Goal: Information Seeking & Learning: Learn about a topic

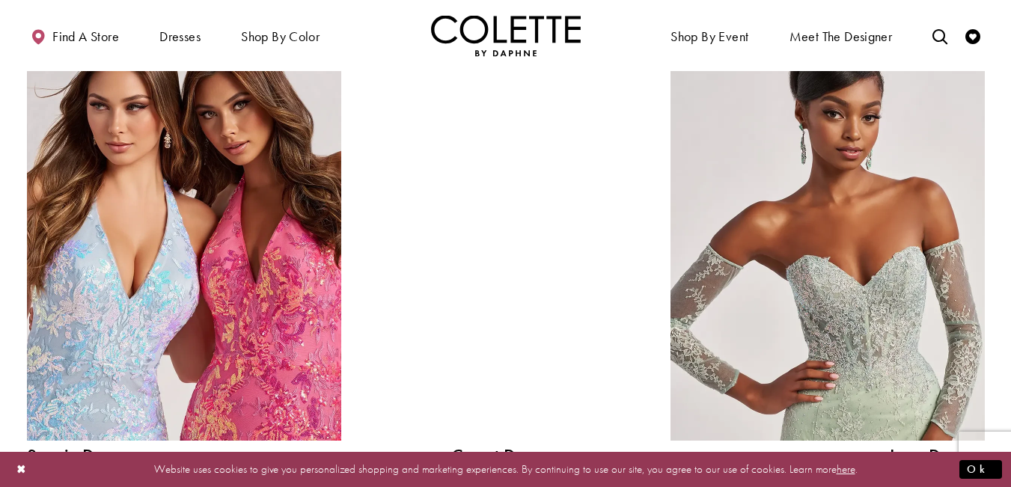
scroll to position [1661, 0]
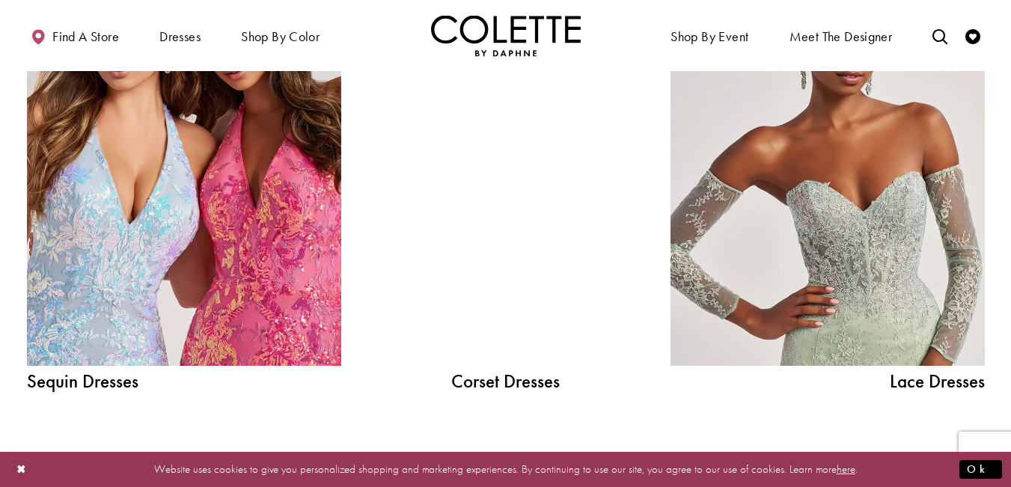
click at [99, 384] on span "Sequin Dresses" at bounding box center [184, 381] width 314 height 19
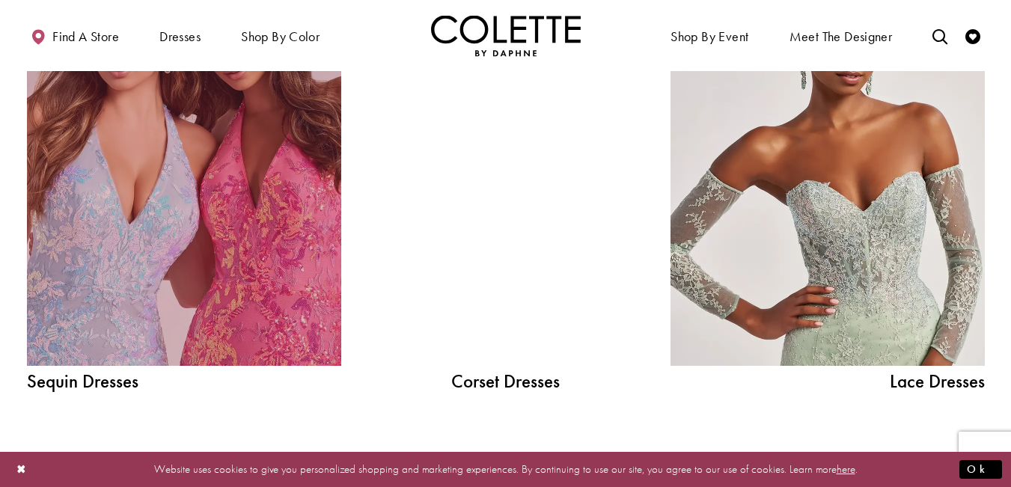
click at [167, 325] on link "Sequin Dresses Related Link" at bounding box center [184, 167] width 314 height 397
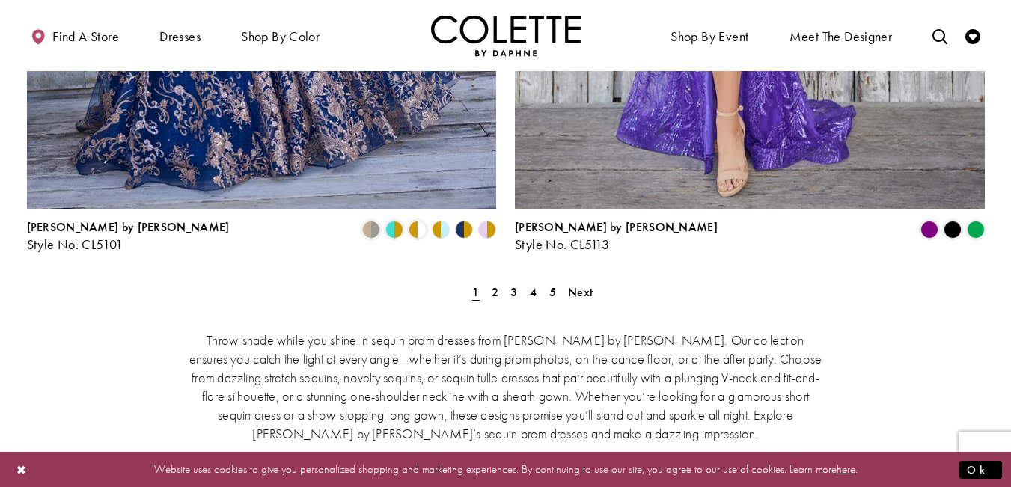
scroll to position [2936, 0]
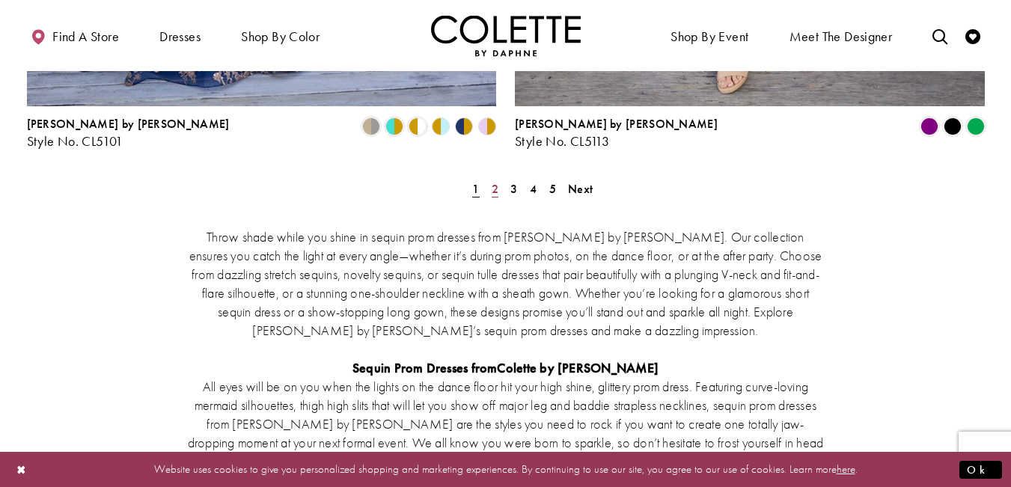
click at [492, 181] on span "2" at bounding box center [495, 189] width 7 height 16
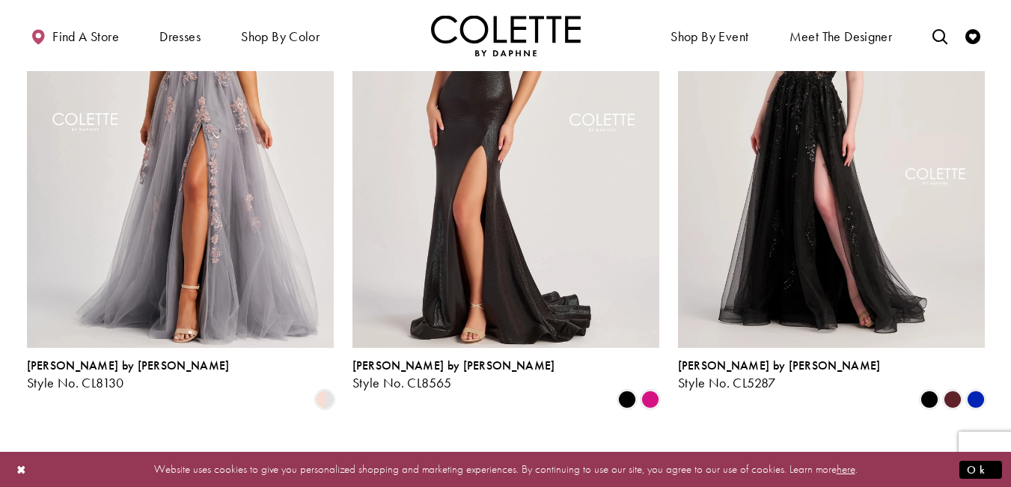
scroll to position [251, 0]
click at [342, 292] on div "Colette by Daphne Style No. CL8130 Skip Color List #35cc85a7fd to end Color Lis…" at bounding box center [180, 154] width 326 height 551
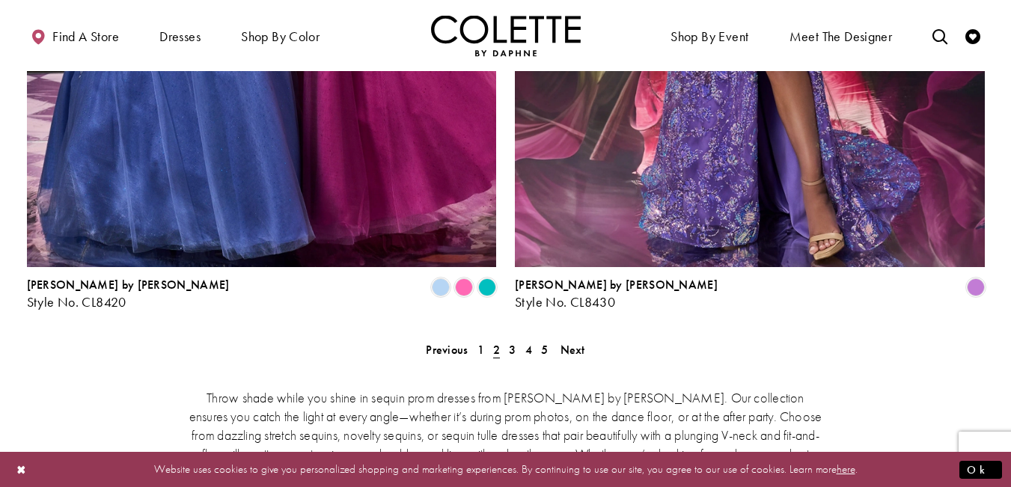
scroll to position [2774, 0]
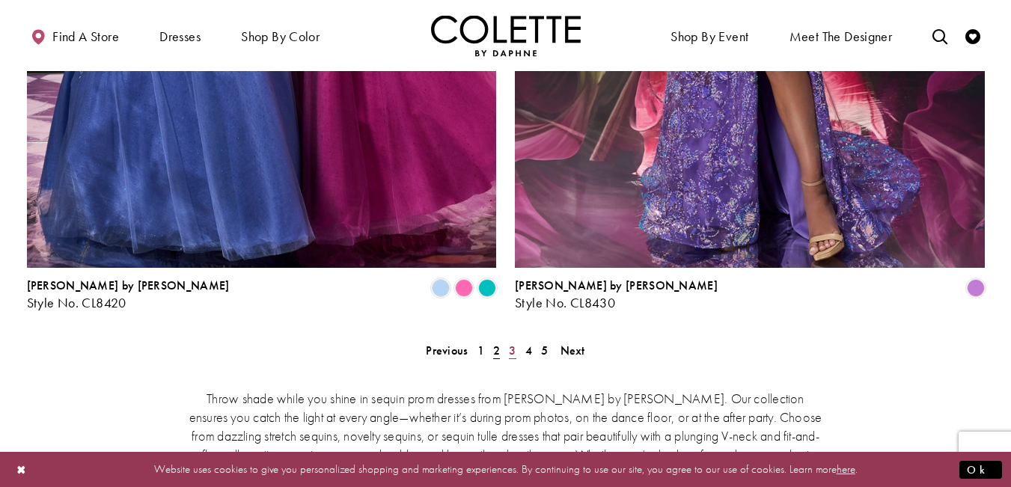
click at [513, 343] on span "3" at bounding box center [512, 351] width 7 height 16
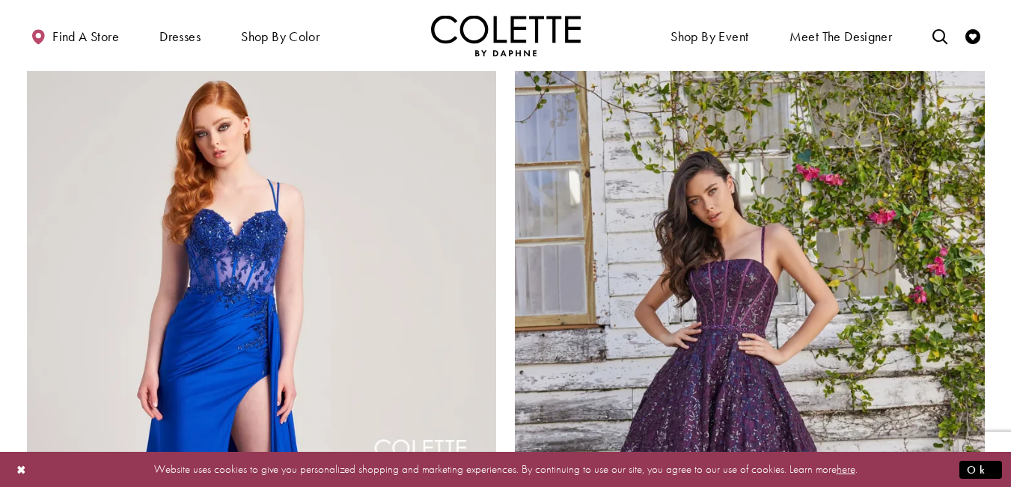
scroll to position [2327, 0]
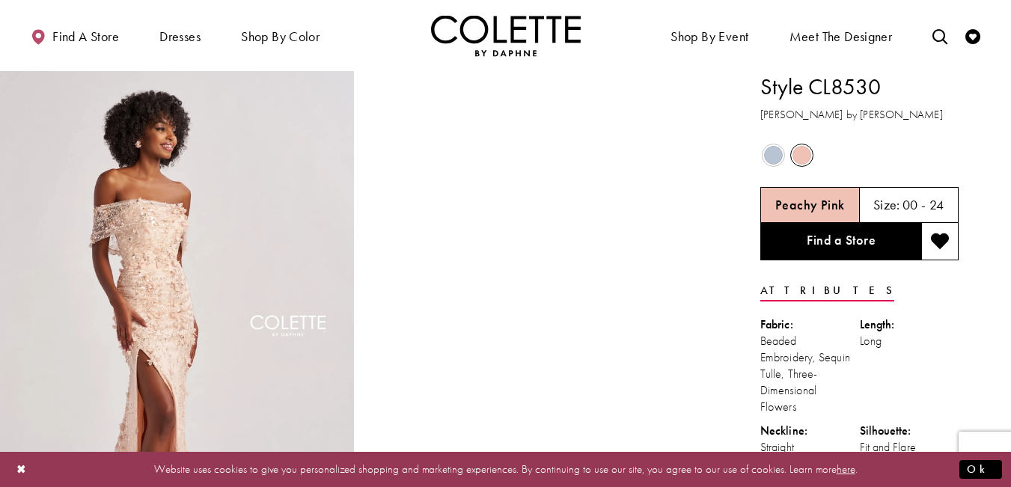
click at [763, 148] on div "Out of Stock" at bounding box center [773, 155] width 26 height 26
